Goal: Information Seeking & Learning: Learn about a topic

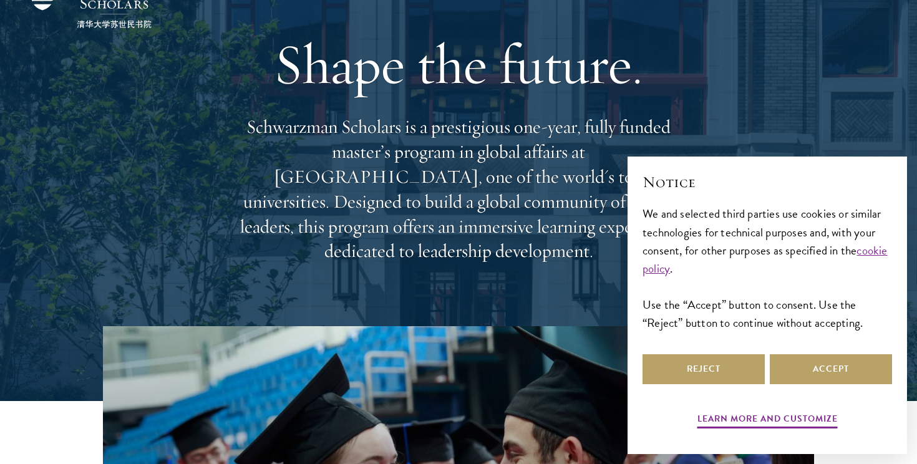
scroll to position [69, 0]
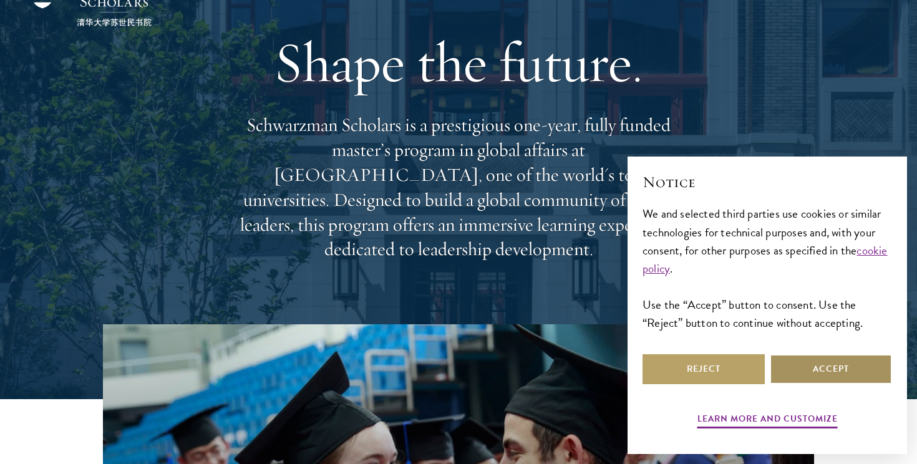
click at [848, 365] on button "Accept" at bounding box center [831, 369] width 122 height 30
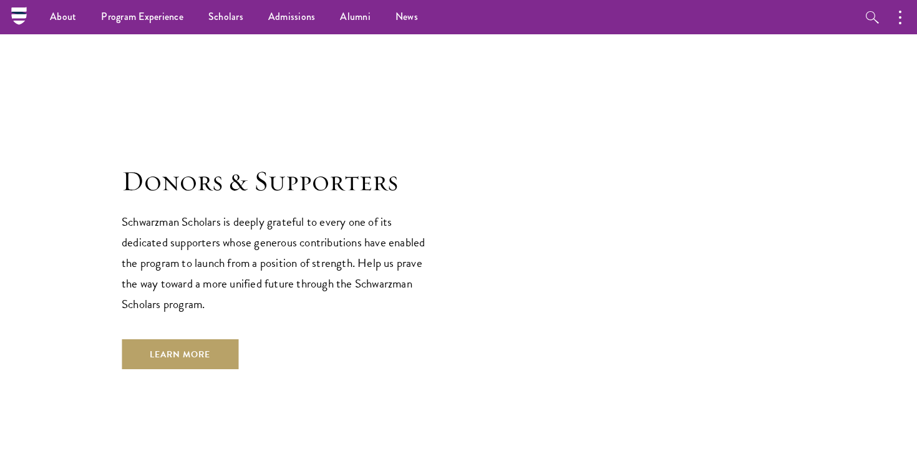
scroll to position [3466, 0]
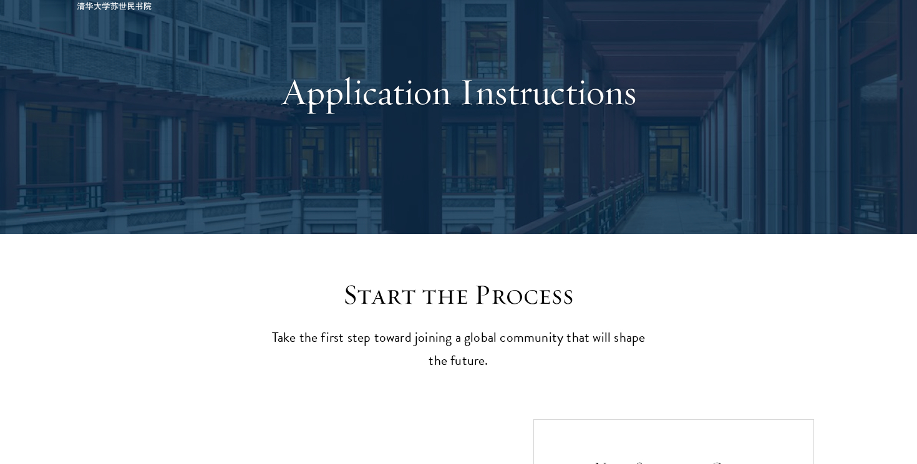
scroll to position [95, 0]
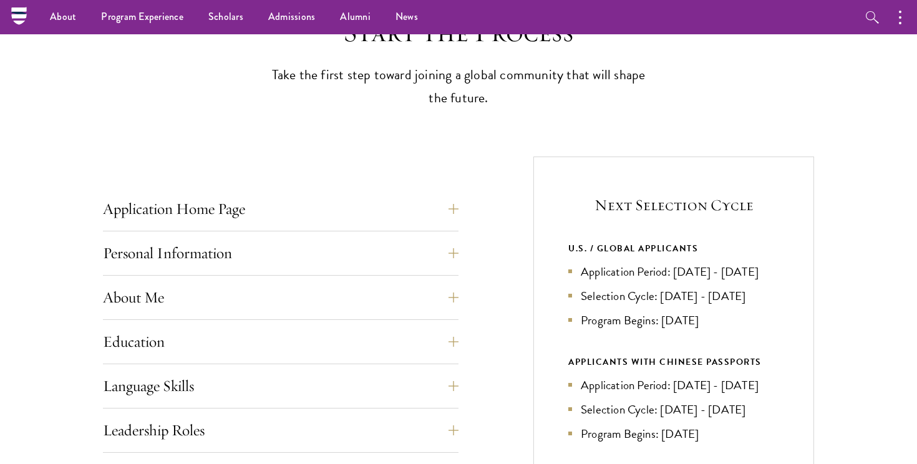
scroll to position [337, 0]
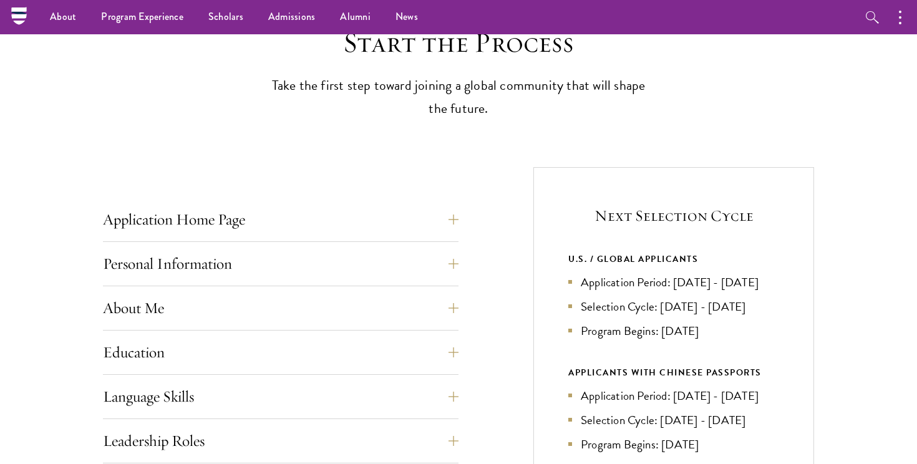
click at [409, 235] on div "Application Home Page The online application form must be completed in English.…" at bounding box center [281, 223] width 356 height 37
click at [228, 222] on button "Application Home Page" at bounding box center [290, 220] width 356 height 30
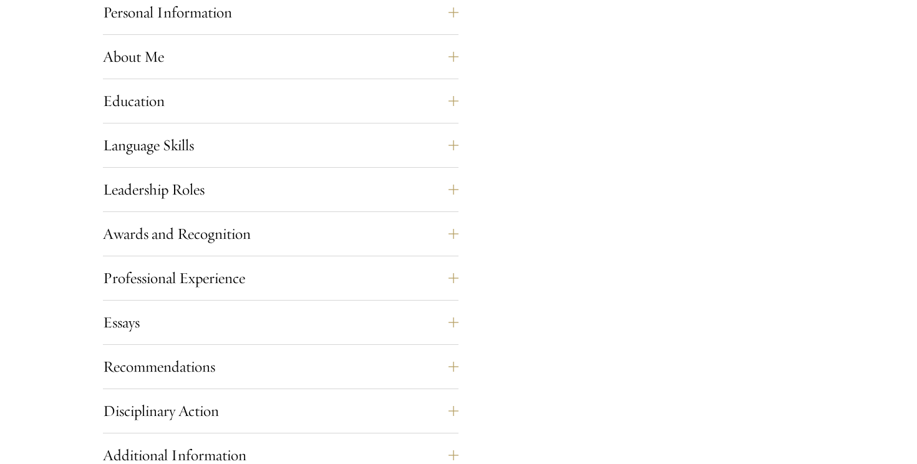
scroll to position [1143, 0]
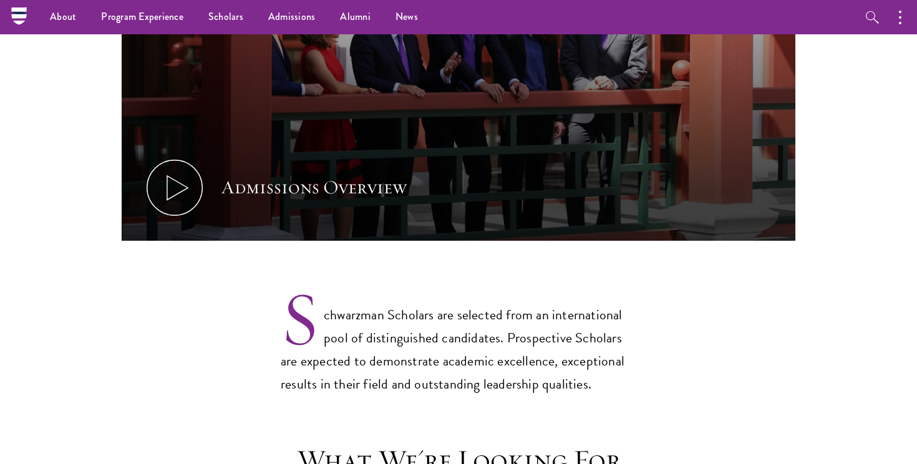
scroll to position [782, 0]
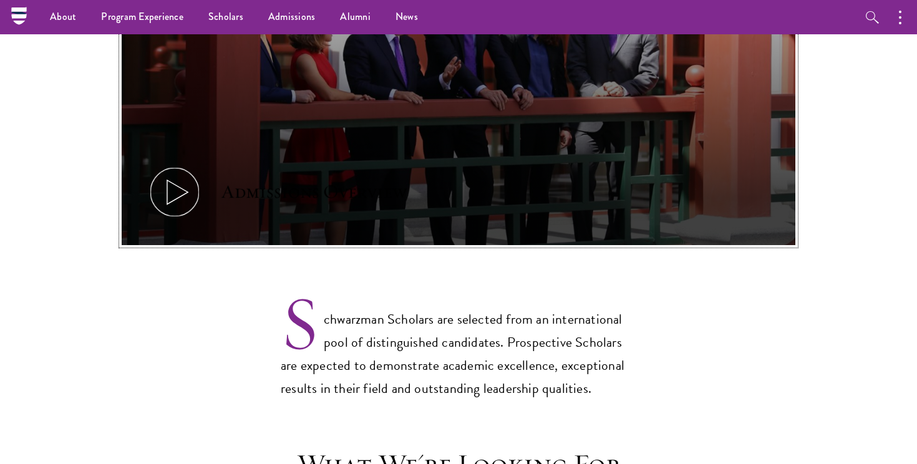
click at [171, 167] on icon at bounding box center [175, 192] width 56 height 56
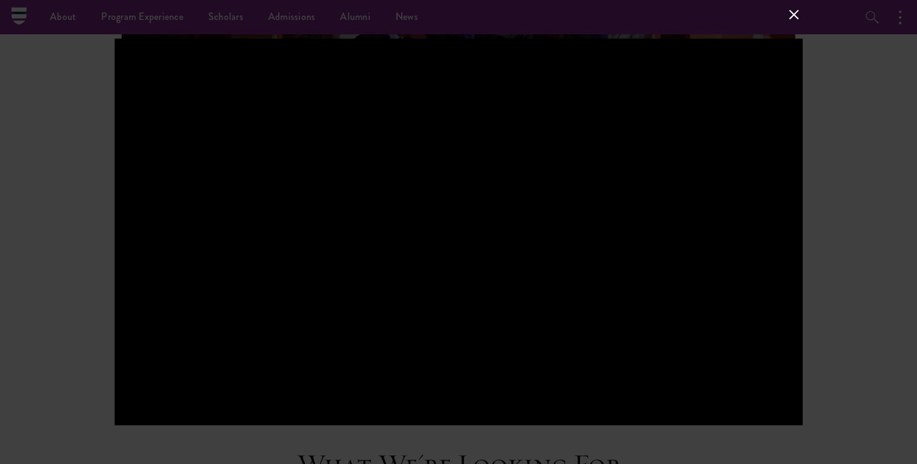
click at [786, 6] on button at bounding box center [794, 14] width 16 height 16
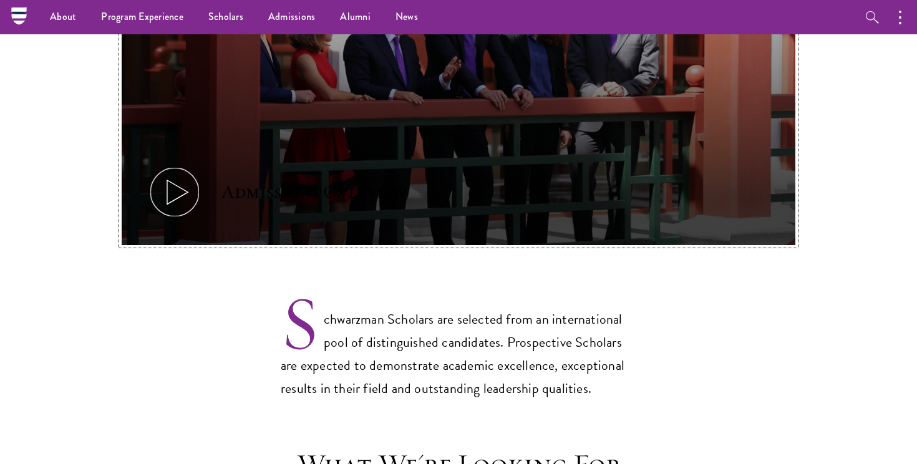
click at [550, 143] on button "Admissions Overview" at bounding box center [459, 55] width 674 height 379
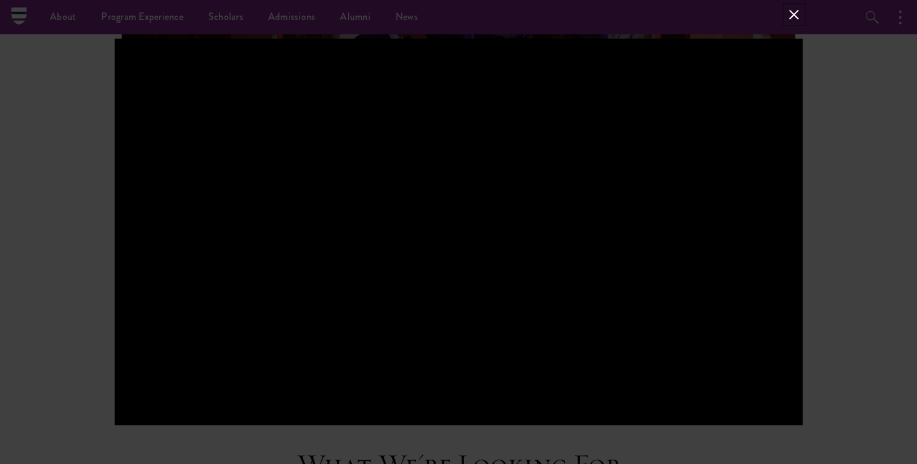
click at [795, 14] on button at bounding box center [794, 14] width 16 height 16
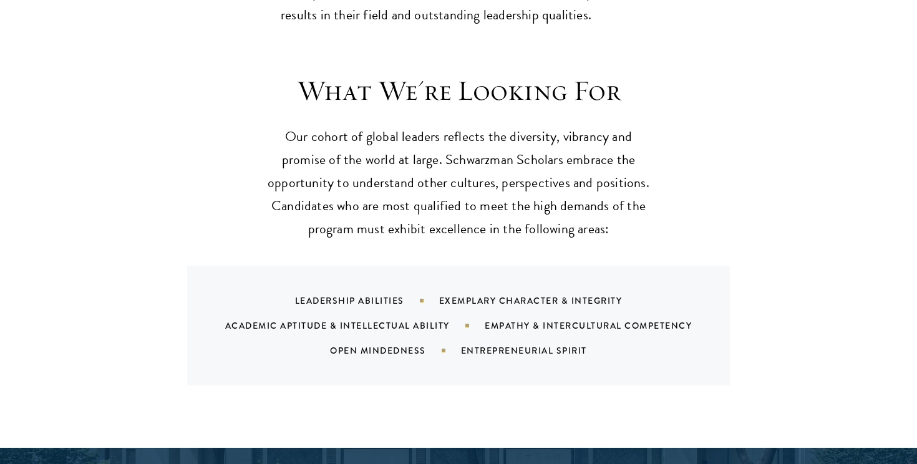
scroll to position [1158, 0]
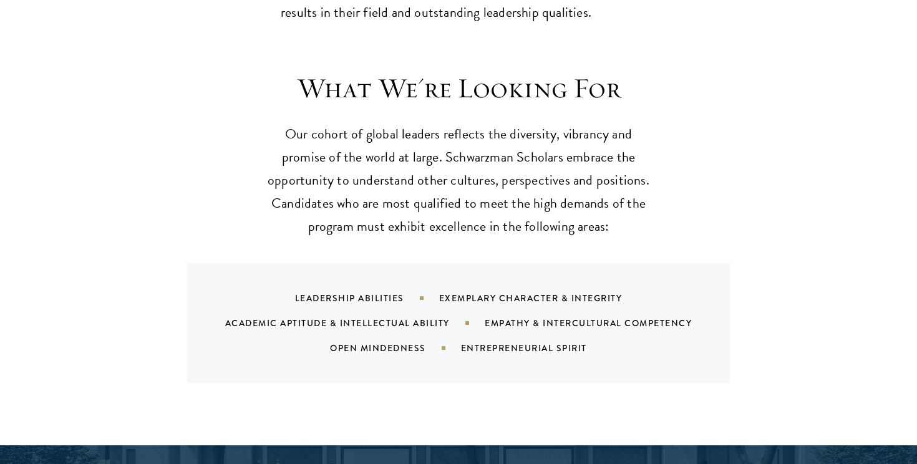
click at [349, 292] on div "Leadership Abilities" at bounding box center [367, 298] width 144 height 12
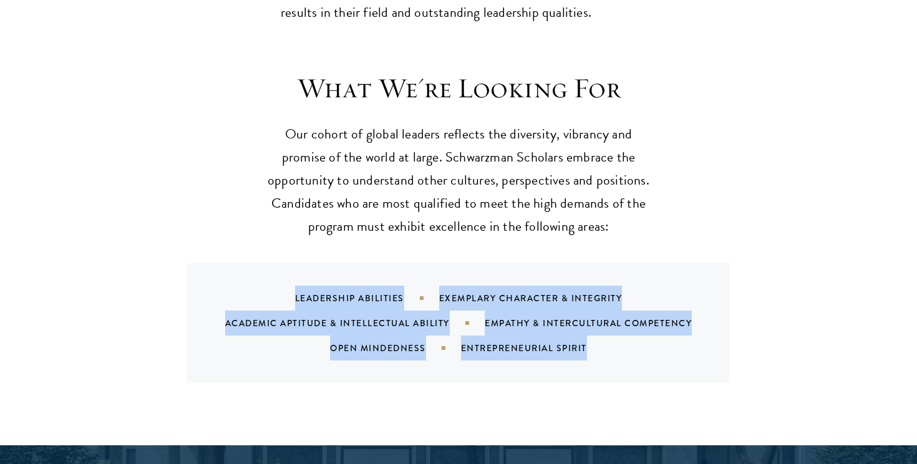
click at [349, 292] on div "Leadership Abilities" at bounding box center [367, 298] width 144 height 12
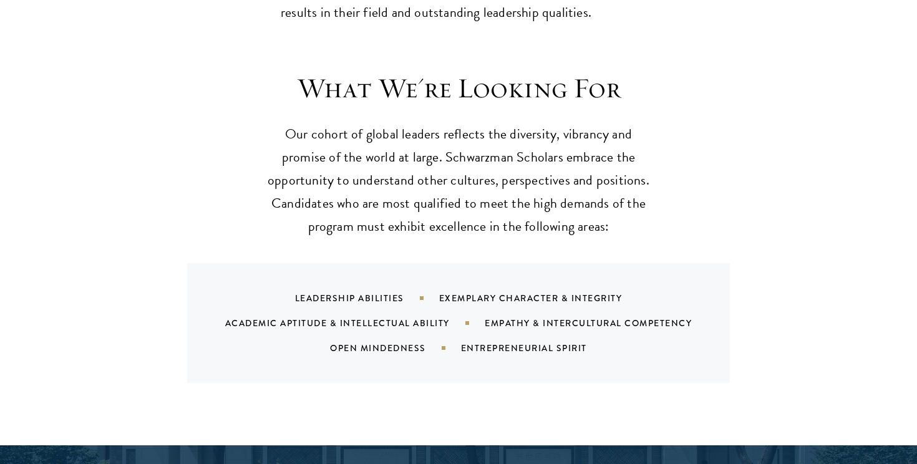
click at [485, 292] on div "Exemplary Character & Integrity" at bounding box center [546, 298] width 215 height 12
click at [462, 292] on div "Exemplary Character & Integrity" at bounding box center [546, 298] width 215 height 12
click at [467, 292] on div "Exemplary Character & Integrity" at bounding box center [546, 298] width 215 height 12
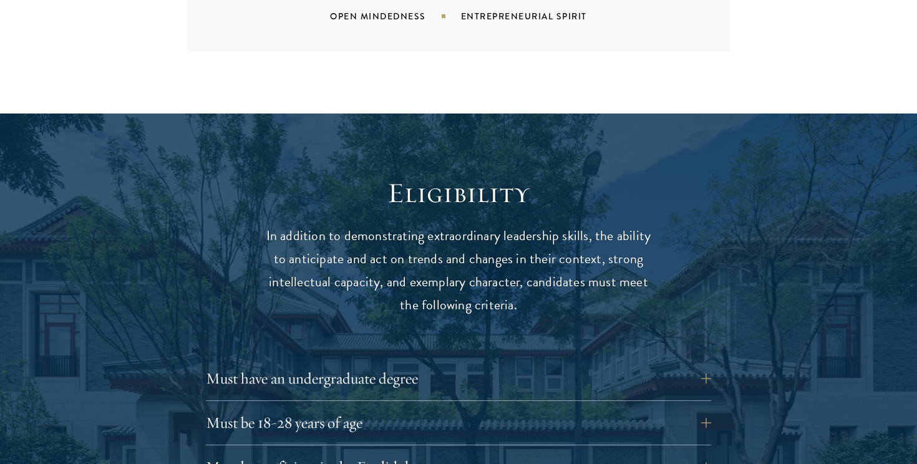
scroll to position [1513, 0]
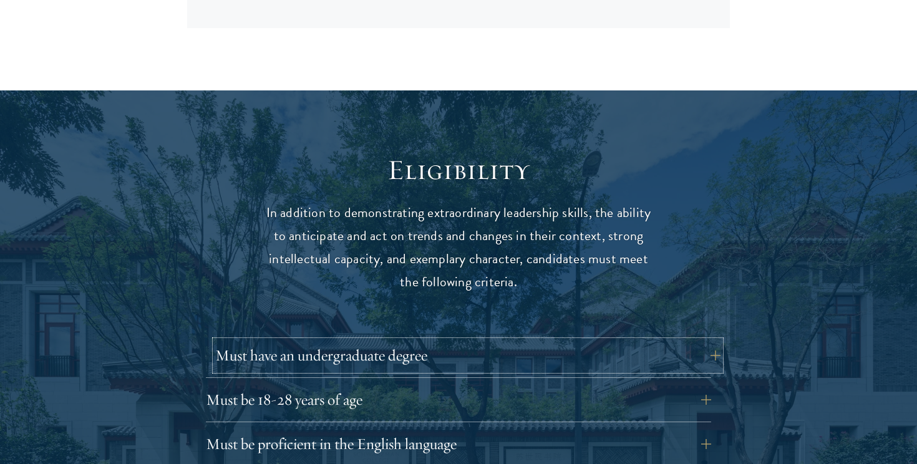
click at [384, 341] on button "Must have an undergraduate degree" at bounding box center [467, 356] width 505 height 30
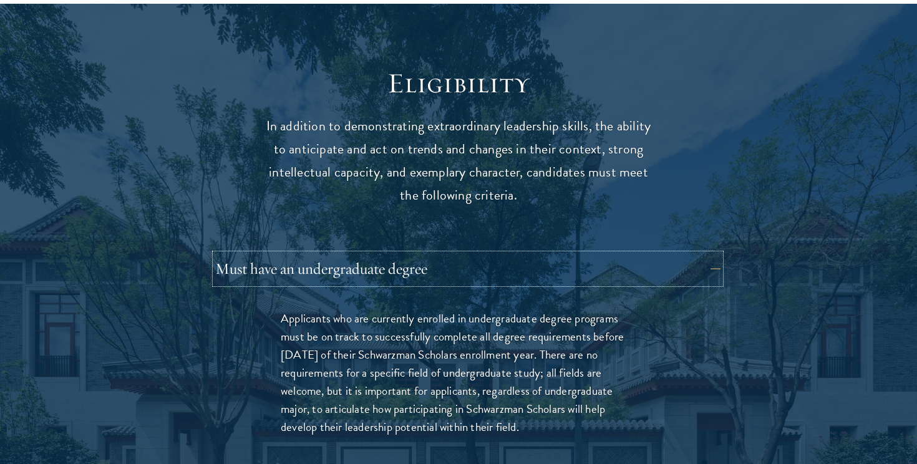
scroll to position [1632, 0]
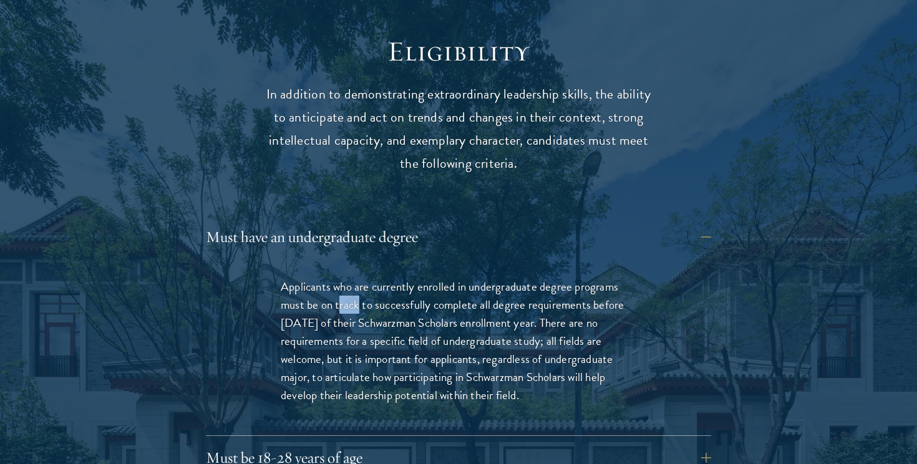
drag, startPoint x: 341, startPoint y: 281, endPoint x: 361, endPoint y: 284, distance: 19.6
click at [361, 284] on p "Applicants who are currently enrolled in undergraduate degree programs must be …" at bounding box center [459, 341] width 356 height 127
click at [340, 280] on p "Applicants who are currently enrolled in undergraduate degree programs must be …" at bounding box center [459, 341] width 356 height 127
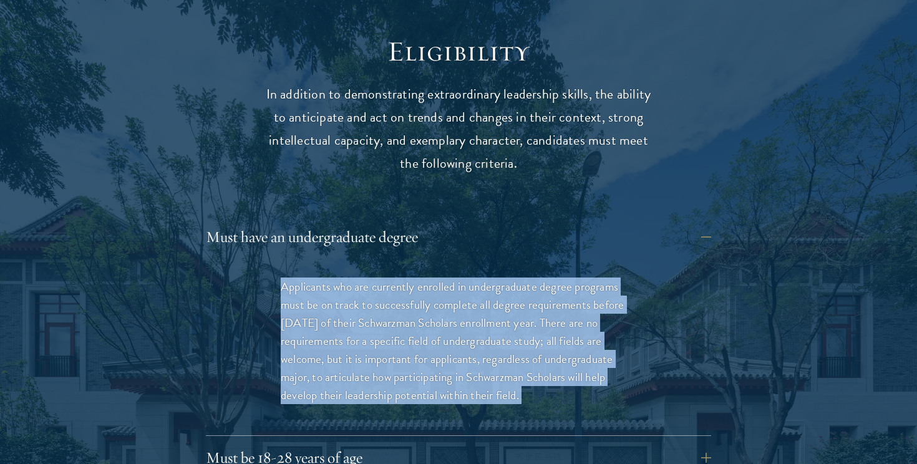
click at [340, 280] on p "Applicants who are currently enrolled in undergraduate degree programs must be …" at bounding box center [459, 341] width 356 height 127
click at [354, 305] on p "Applicants who are currently enrolled in undergraduate degree programs must be …" at bounding box center [459, 341] width 356 height 127
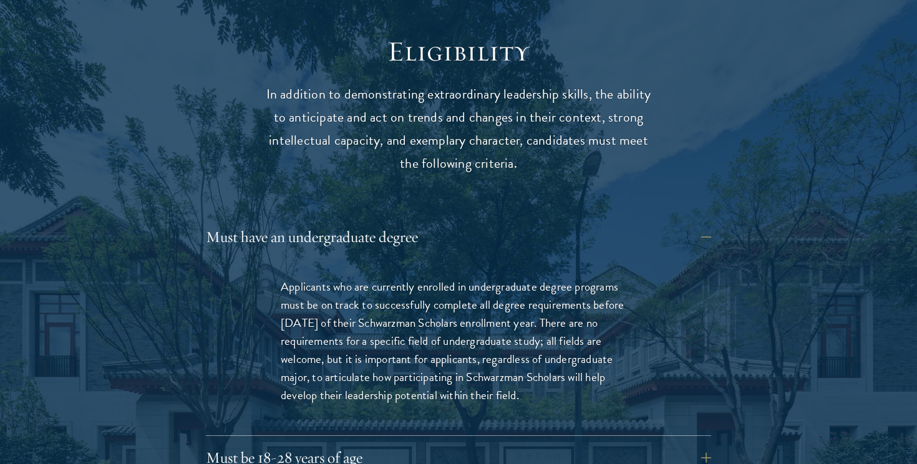
drag, startPoint x: 282, startPoint y: 259, endPoint x: 549, endPoint y: 375, distance: 291.1
click at [549, 375] on p "Applicants who are currently enrolled in undergraduate degree programs must be …" at bounding box center [459, 341] width 356 height 127
click at [493, 361] on p "Applicants who are currently enrolled in undergraduate degree programs must be …" at bounding box center [459, 341] width 356 height 127
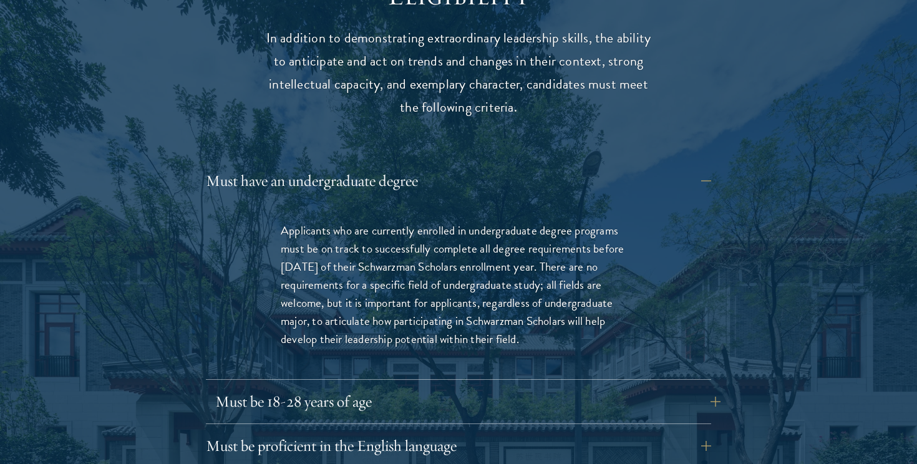
scroll to position [1696, 0]
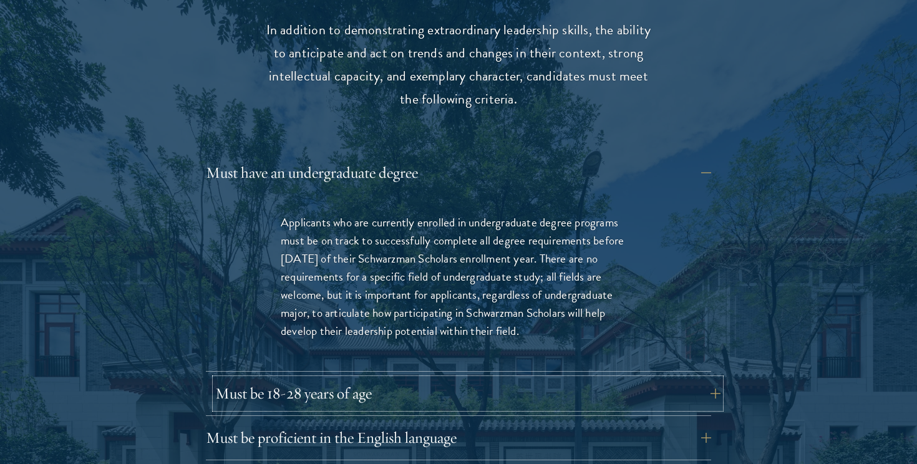
click at [454, 379] on button "Must be 18-28 years of age" at bounding box center [467, 394] width 505 height 30
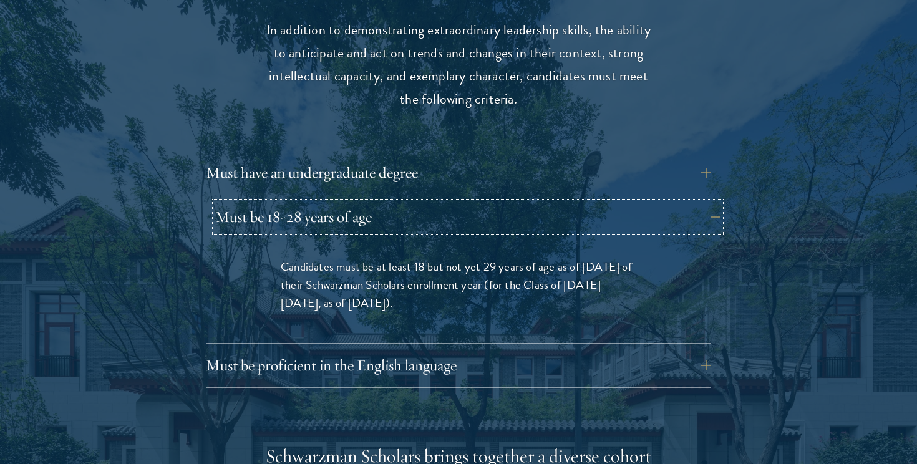
click at [500, 202] on button "Must be 18-28 years of age" at bounding box center [467, 217] width 505 height 30
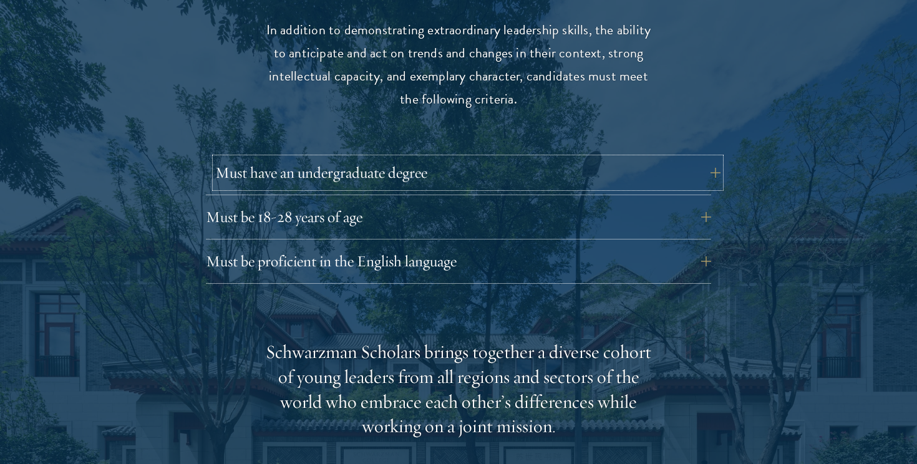
click at [444, 158] on button "Must have an undergraduate degree" at bounding box center [467, 173] width 505 height 30
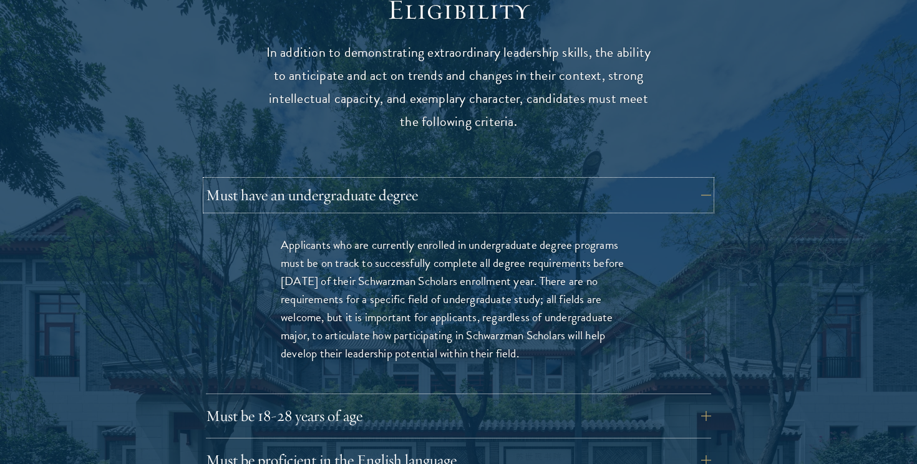
scroll to position [1675, 0]
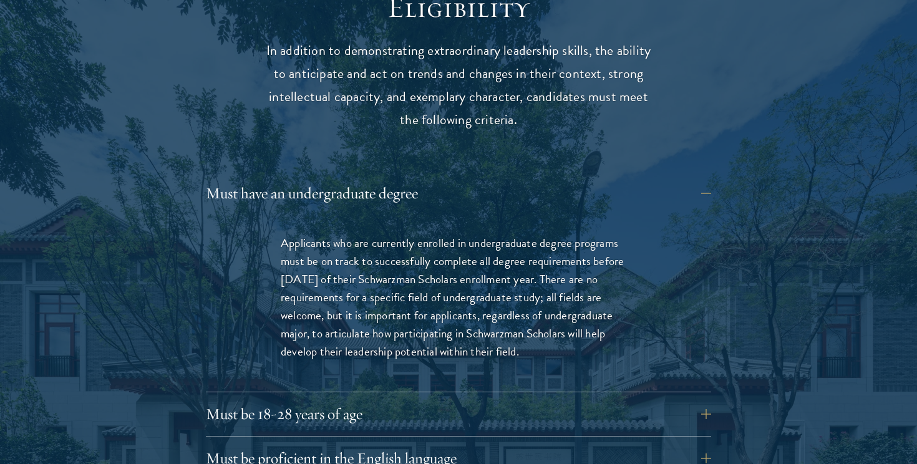
click at [463, 240] on p "Applicants who are currently enrolled in undergraduate degree programs must be …" at bounding box center [459, 297] width 356 height 127
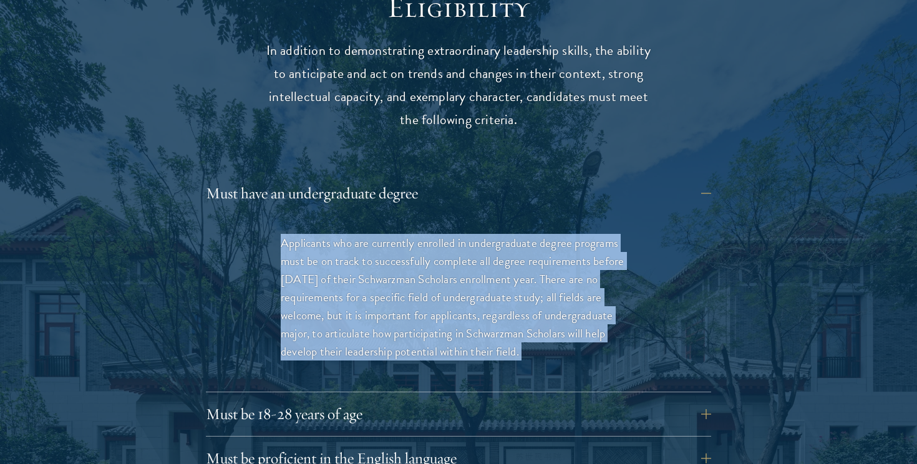
click at [463, 240] on p "Applicants who are currently enrolled in undergraduate degree programs must be …" at bounding box center [459, 297] width 356 height 127
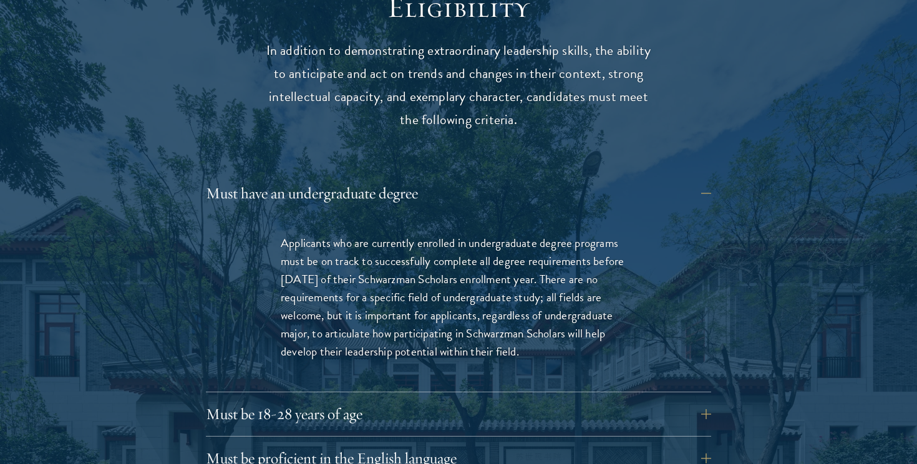
click at [493, 275] on p "Applicants who are currently enrolled in undergraduate degree programs must be …" at bounding box center [459, 297] width 356 height 127
drag, startPoint x: 208, startPoint y: 166, endPoint x: 626, endPoint y: 331, distance: 449.4
click at [627, 331] on div "Must have an undergraduate degree Applicants who are currently enrolled in unde…" at bounding box center [458, 285] width 505 height 214
copy div "Must have an undergraduate degree Applicants who are currently enrolled in unde…"
click at [539, 215] on div "Applicants who are currently enrolled in undergraduate degree programs must be …" at bounding box center [458, 303] width 430 height 177
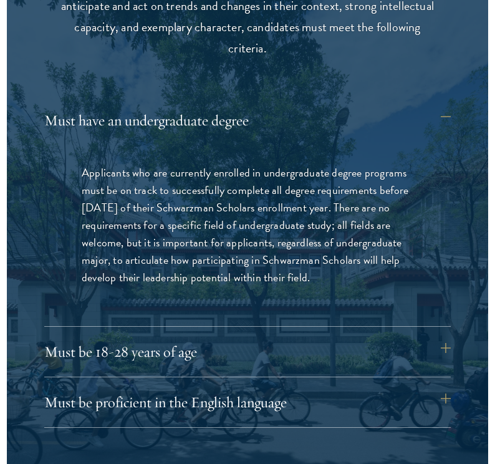
scroll to position [1569, 0]
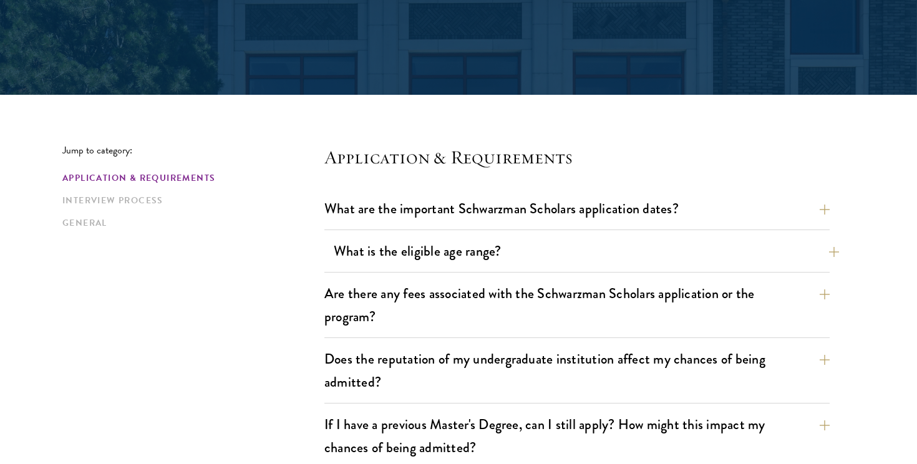
scroll to position [228, 0]
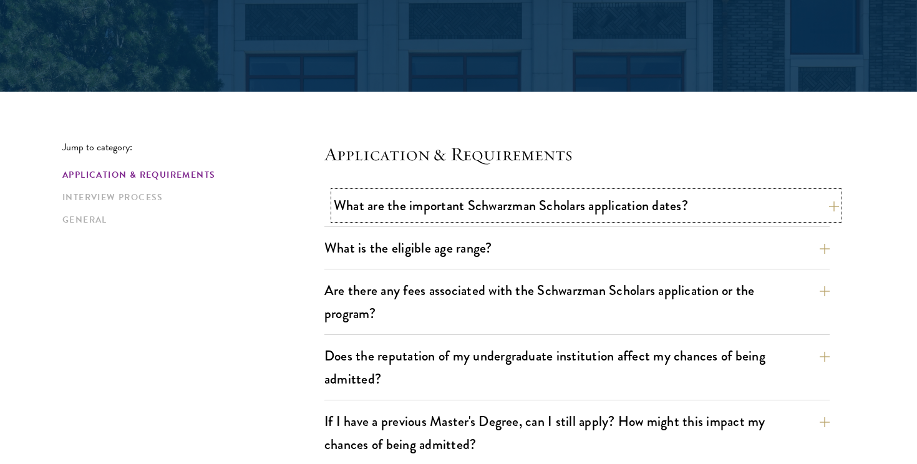
click at [377, 205] on button "What are the important Schwarzman Scholars application dates?" at bounding box center [586, 205] width 505 height 28
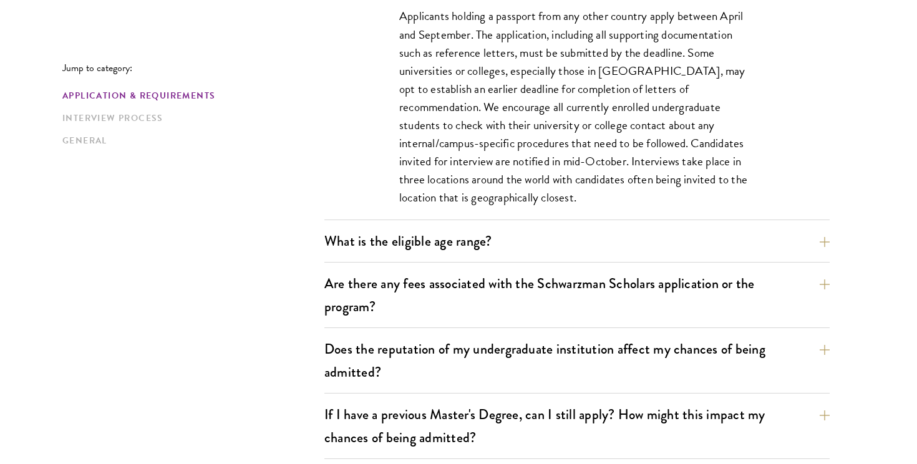
scroll to position [608, 0]
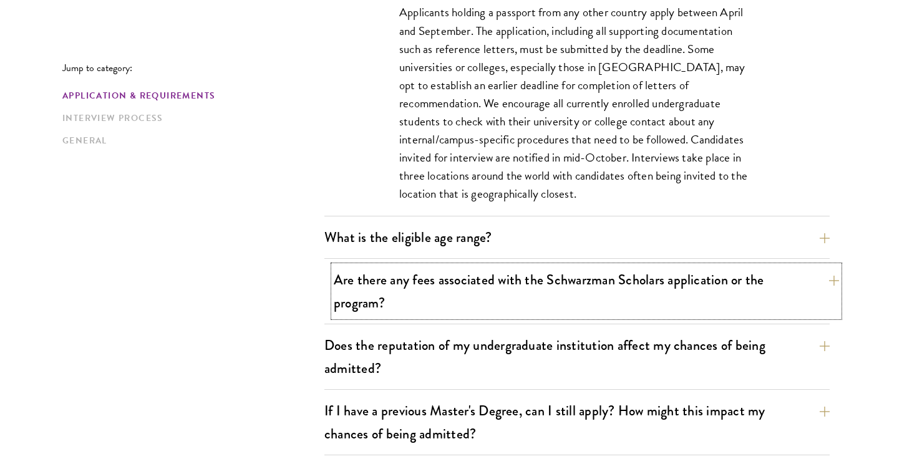
click at [354, 274] on button "Are there any fees associated with the Schwarzman Scholars application or the p…" at bounding box center [586, 291] width 505 height 51
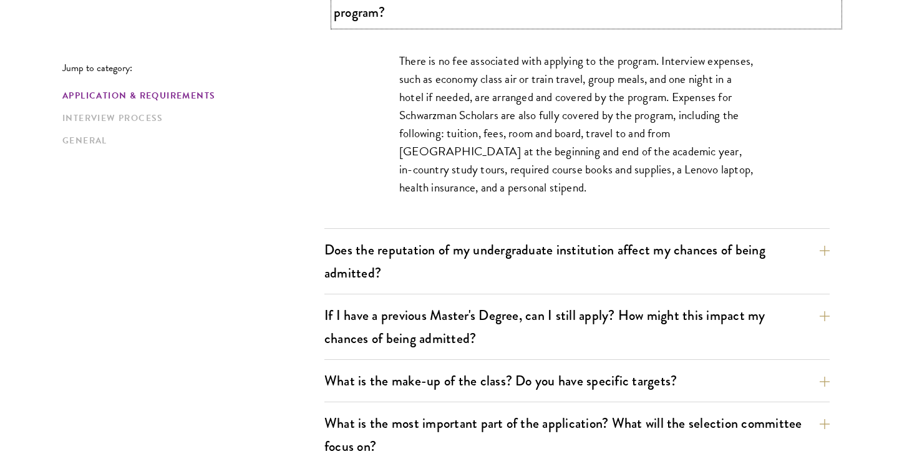
scroll to position [534, 0]
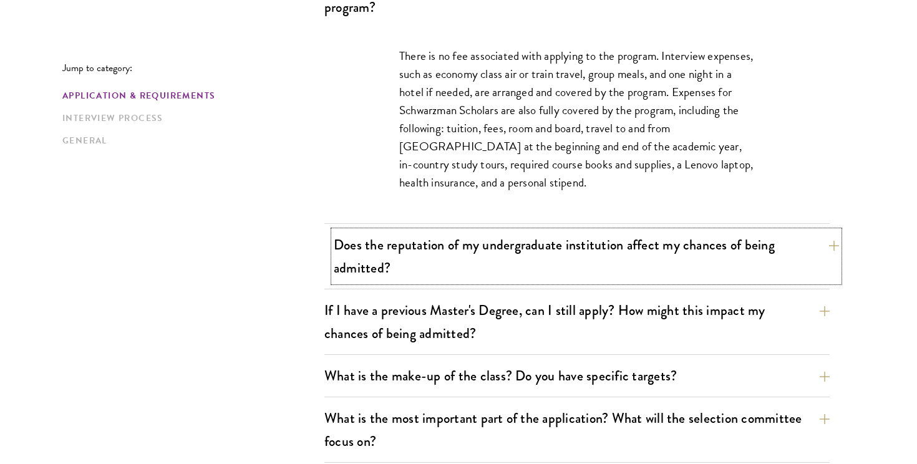
click at [351, 267] on button "Does the reputation of my undergraduate institution affect my chances of being …" at bounding box center [586, 256] width 505 height 51
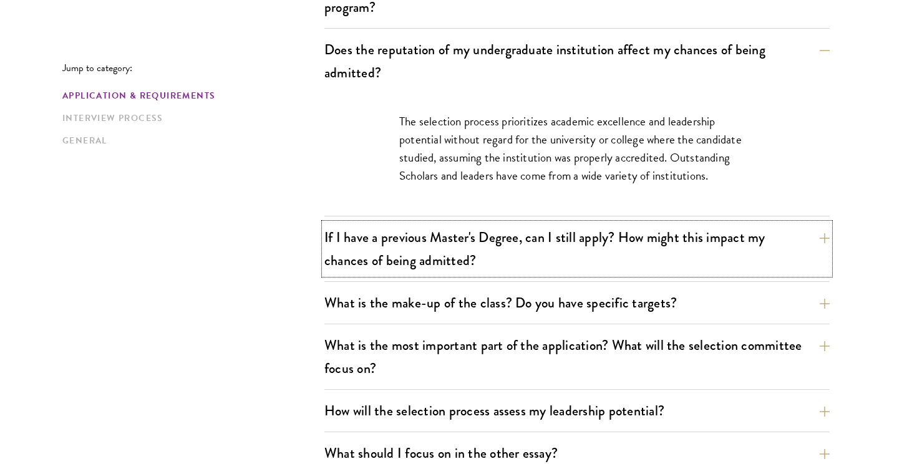
click at [333, 241] on button "If I have a previous Master's Degree, can I still apply? How might this impact …" at bounding box center [576, 248] width 505 height 51
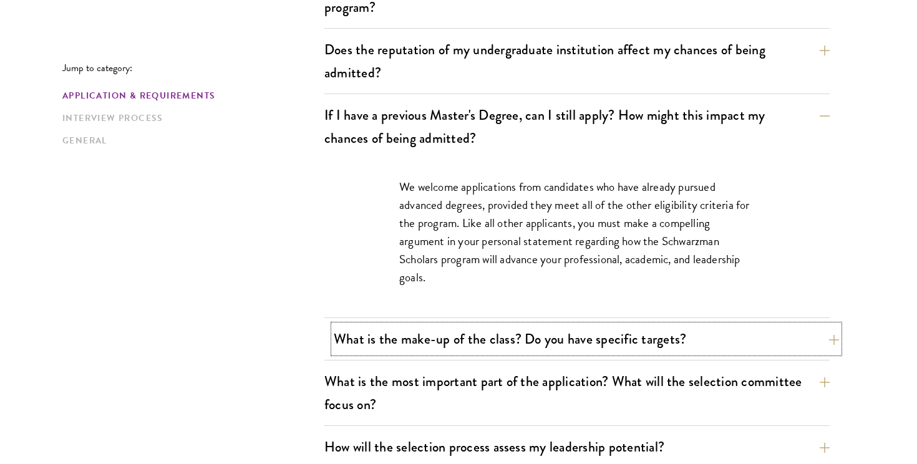
click at [339, 339] on button "What is the make-up of the class? Do you have specific targets?" at bounding box center [586, 339] width 505 height 28
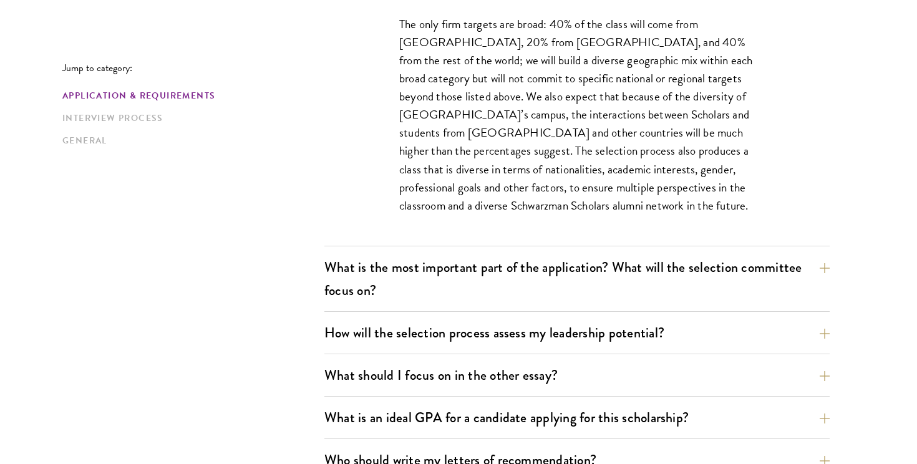
scroll to position [742, 0]
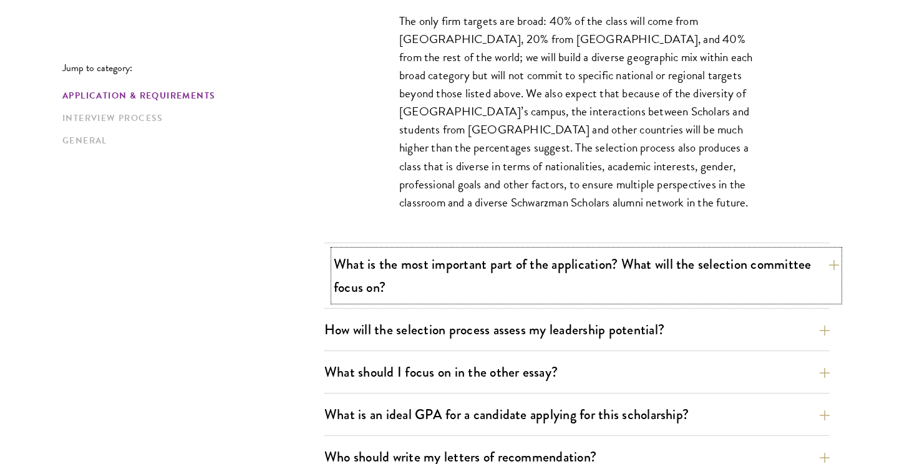
click at [337, 266] on button "What is the most important part of the application? What will the selection com…" at bounding box center [586, 275] width 505 height 51
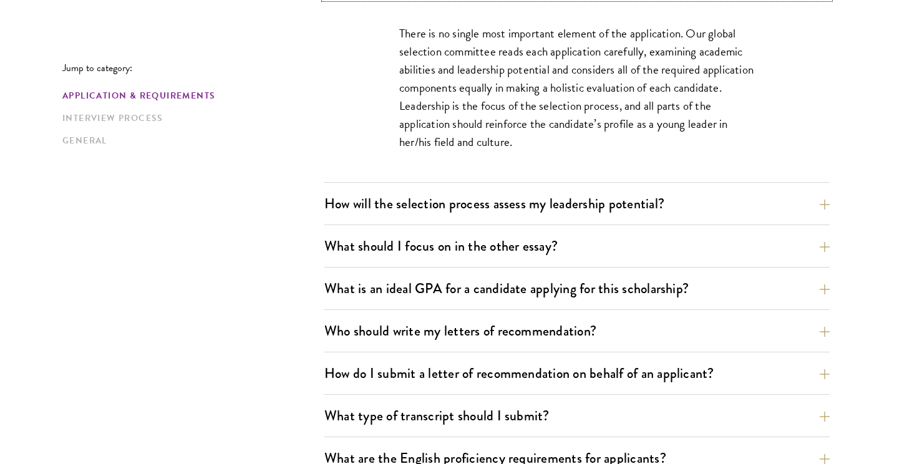
scroll to position [797, 0]
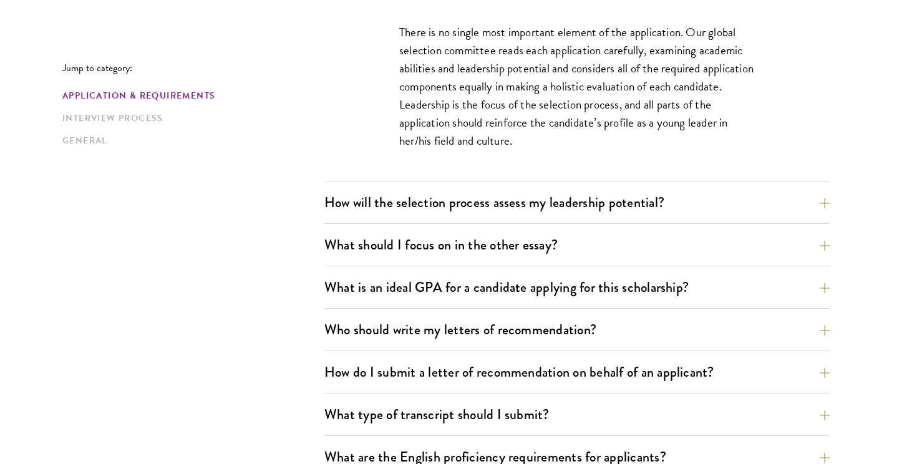
click at [329, 211] on div "How will the selection process assess my leadership potential? The Schwarzman S…" at bounding box center [576, 206] width 505 height 36
click at [342, 203] on button "How will the selection process assess my leadership potential?" at bounding box center [586, 202] width 505 height 28
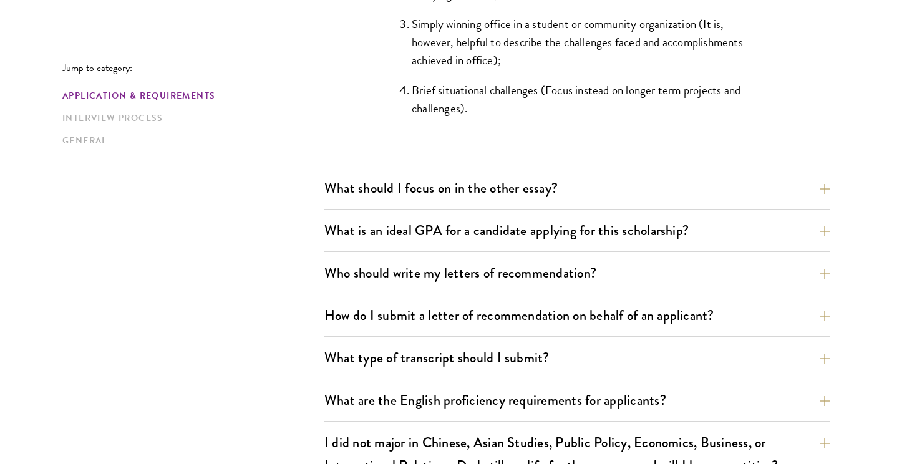
scroll to position [1354, 0]
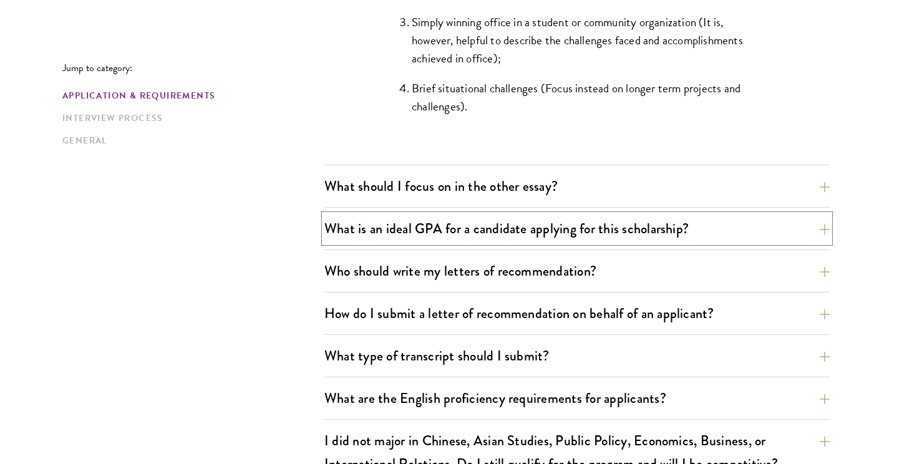
click at [331, 221] on div "What is an ideal GPA for a candidate applying for this scholarship? GPAs and gr…" at bounding box center [576, 233] width 505 height 36
click at [356, 226] on button "What is an ideal GPA for a candidate applying for this scholarship?" at bounding box center [586, 229] width 505 height 28
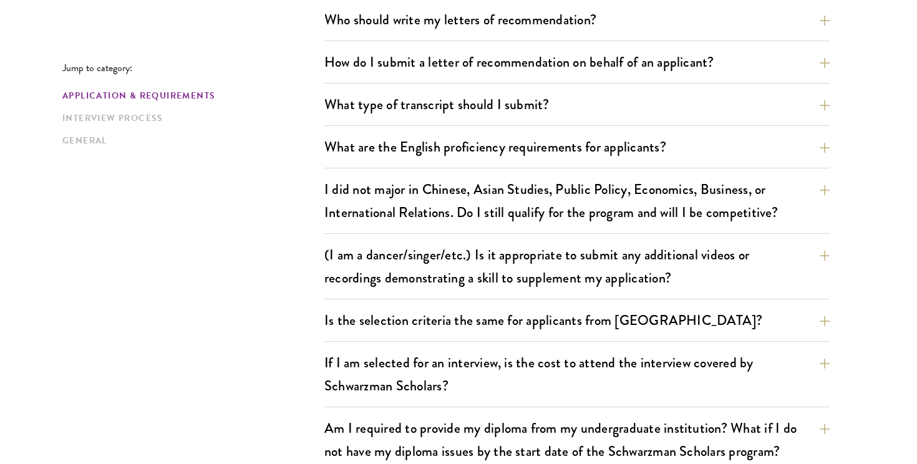
scroll to position [1145, 0]
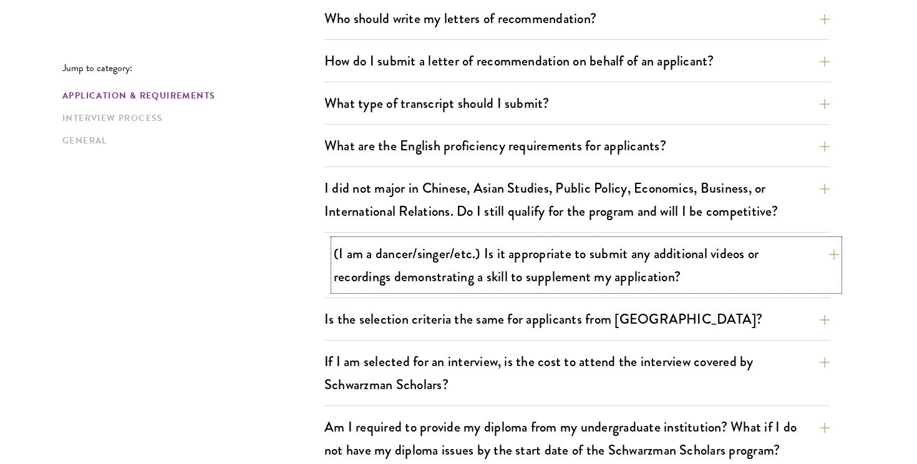
click at [778, 265] on button "(I am a dancer/singer/etc.) Is it appropriate to submit any additional videos o…" at bounding box center [586, 265] width 505 height 51
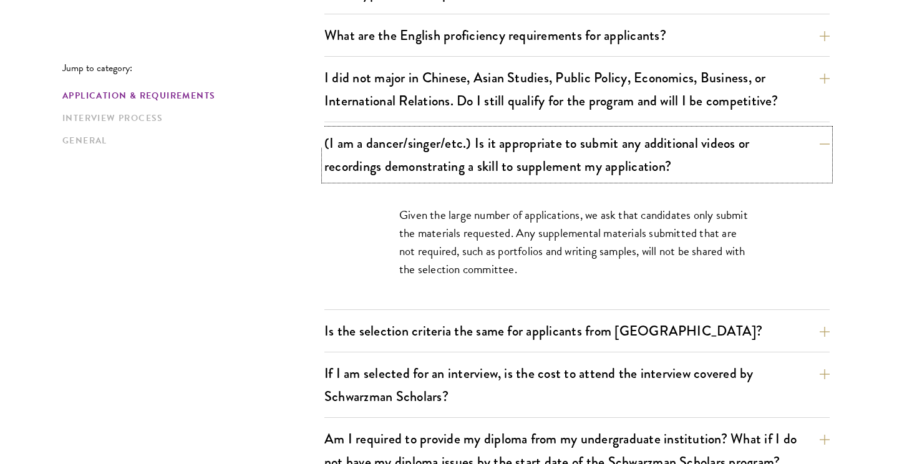
scroll to position [1068, 0]
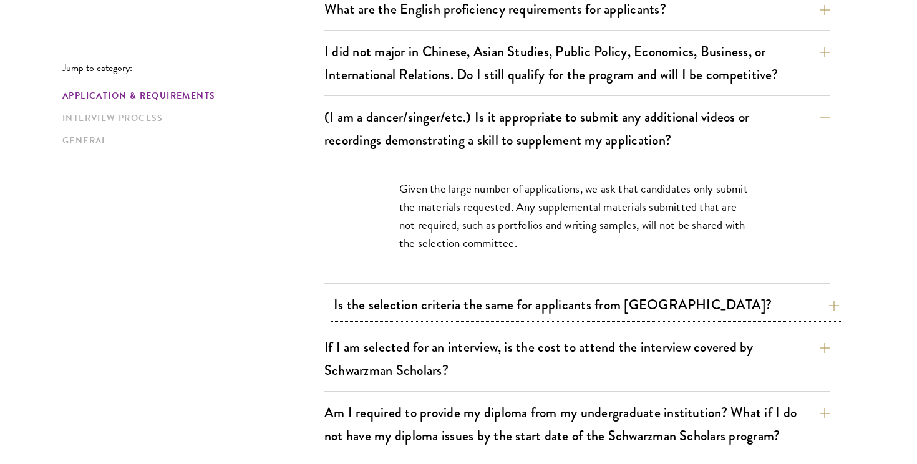
click at [788, 301] on button "Is the selection criteria the same for applicants from [GEOGRAPHIC_DATA]?" at bounding box center [586, 305] width 505 height 28
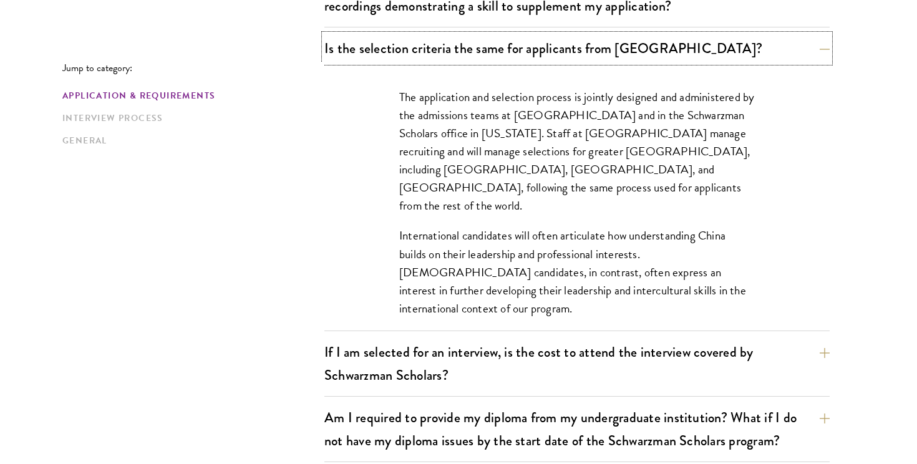
scroll to position [1209, 0]
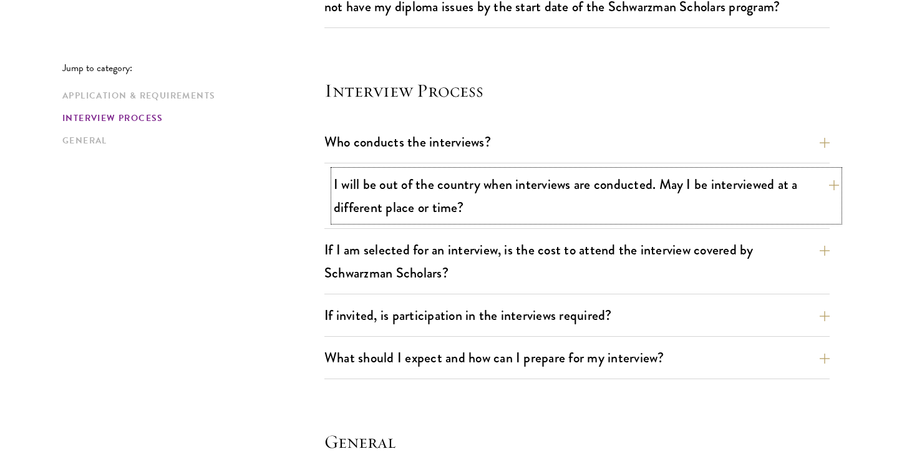
click at [710, 214] on button "I will be out of the country when interviews are conducted. May I be interviewe…" at bounding box center [586, 195] width 505 height 51
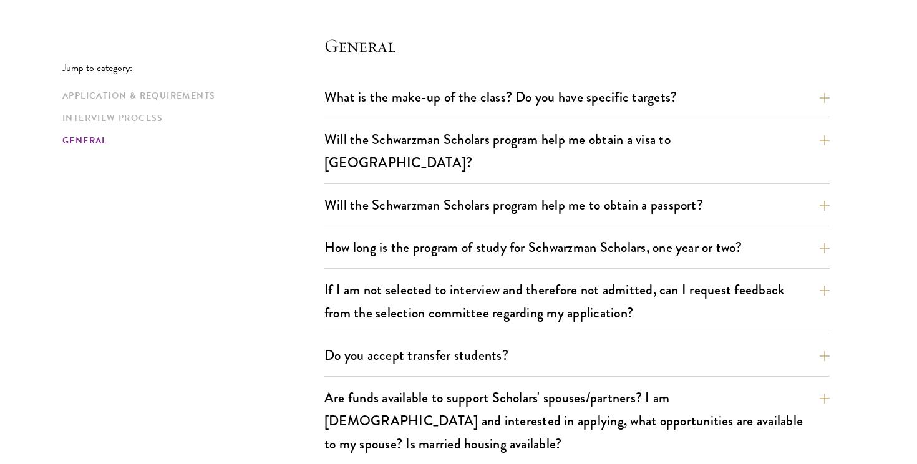
scroll to position [1930, 0]
click at [750, 136] on button "Will the Schwarzman Scholars program help me obtain a visa to [GEOGRAPHIC_DATA]?" at bounding box center [586, 150] width 505 height 51
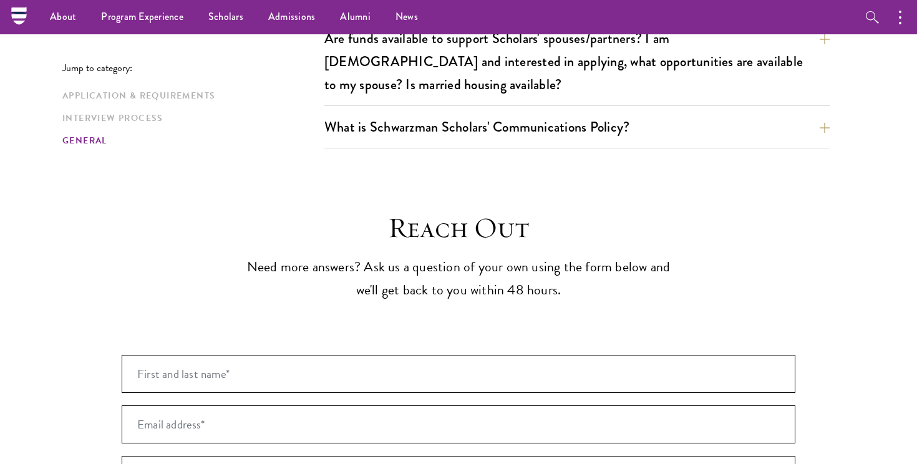
scroll to position [1881, 0]
